Goal: Task Accomplishment & Management: Manage account settings

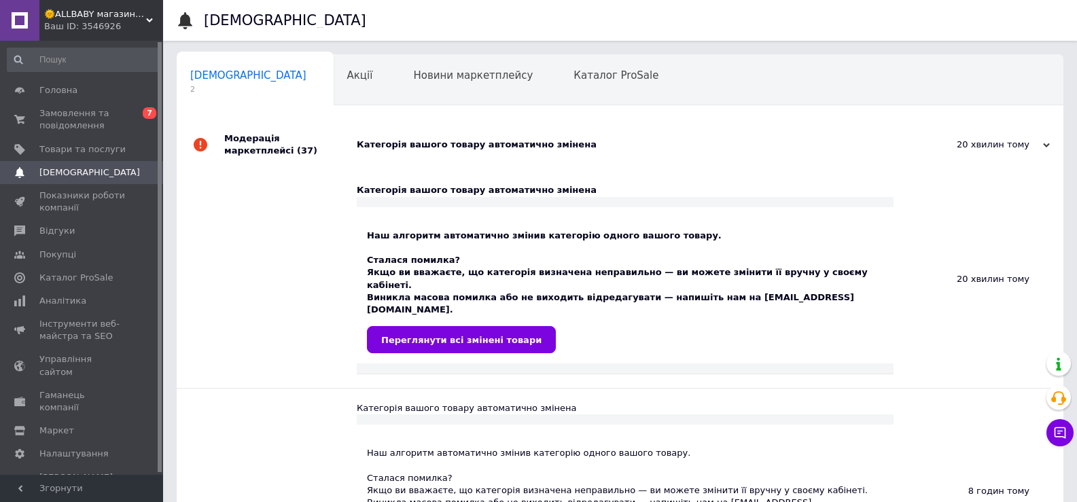
click at [400, 84] on div "Новини маркетплейсу 0" at bounding box center [480, 81] width 160 height 52
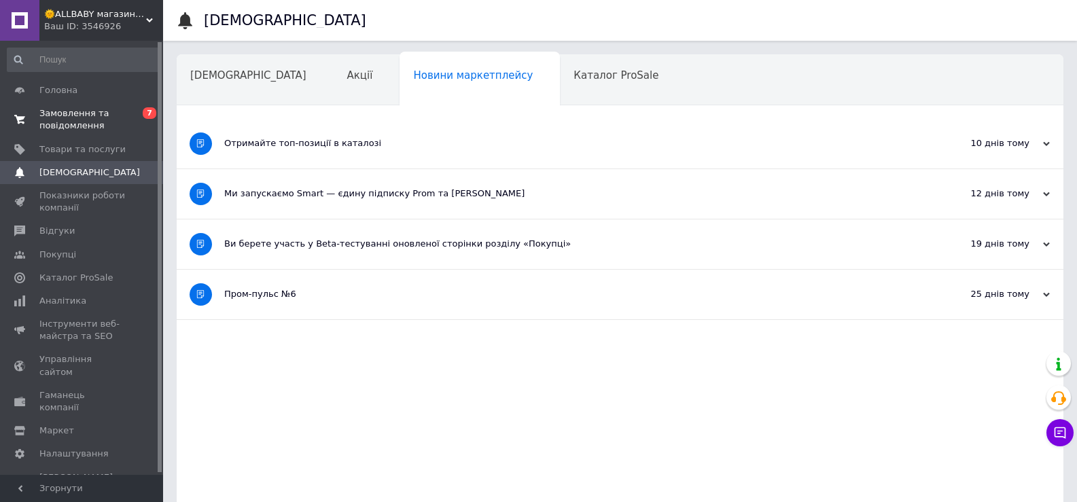
click at [89, 120] on span "Замовлення та повідомлення" at bounding box center [82, 119] width 86 height 24
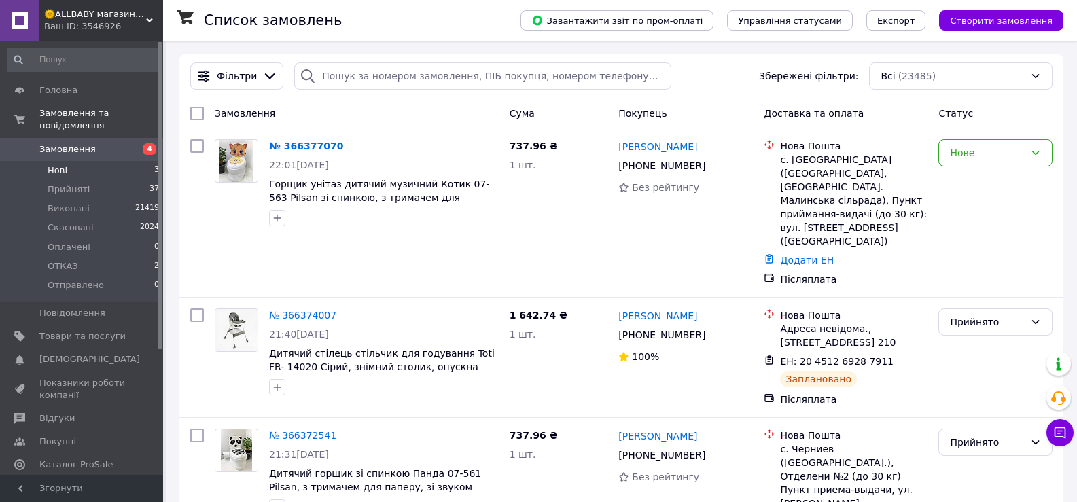
click at [59, 164] on span "Нові" at bounding box center [58, 170] width 20 height 12
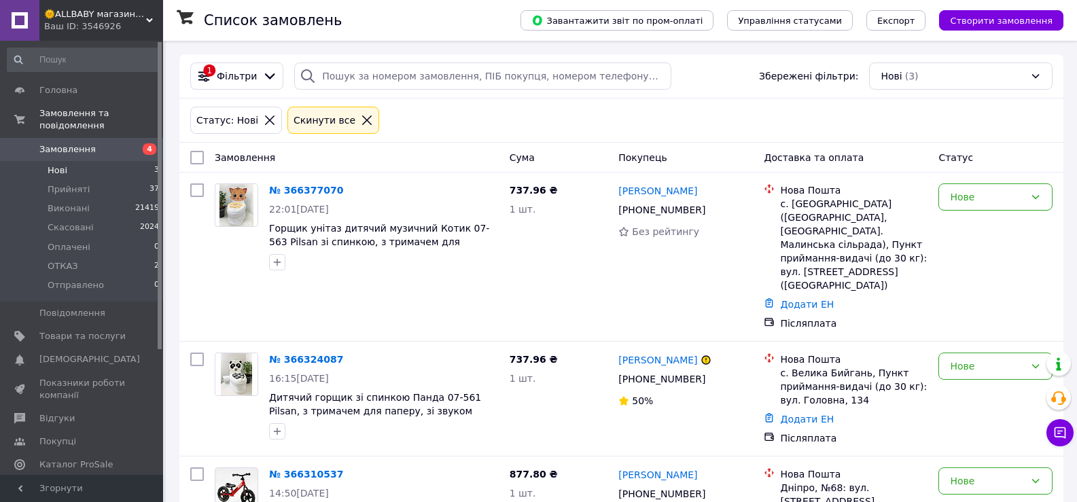
click at [80, 143] on span "Замовлення" at bounding box center [67, 149] width 56 height 12
